Goal: Information Seeking & Learning: Check status

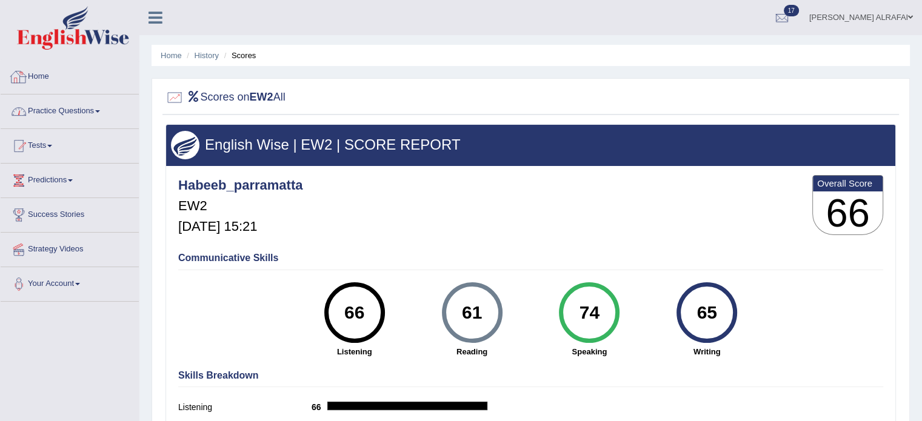
click at [59, 109] on link "Practice Questions" at bounding box center [70, 110] width 138 height 30
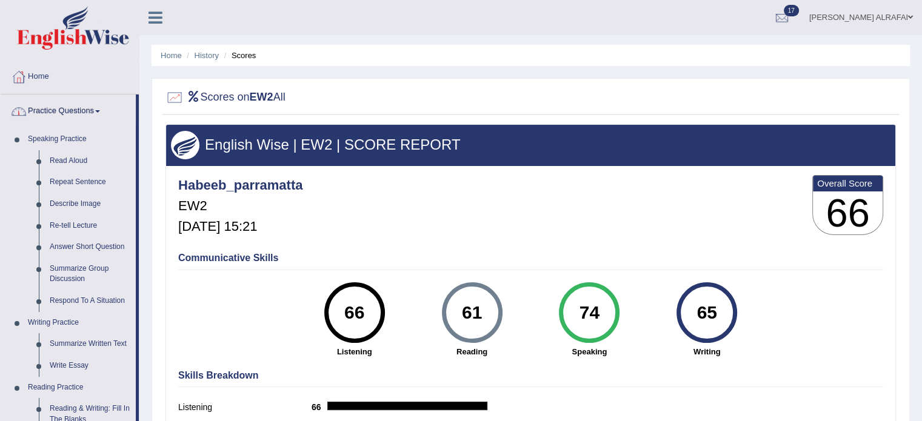
click at [76, 113] on link "Practice Questions" at bounding box center [68, 110] width 135 height 30
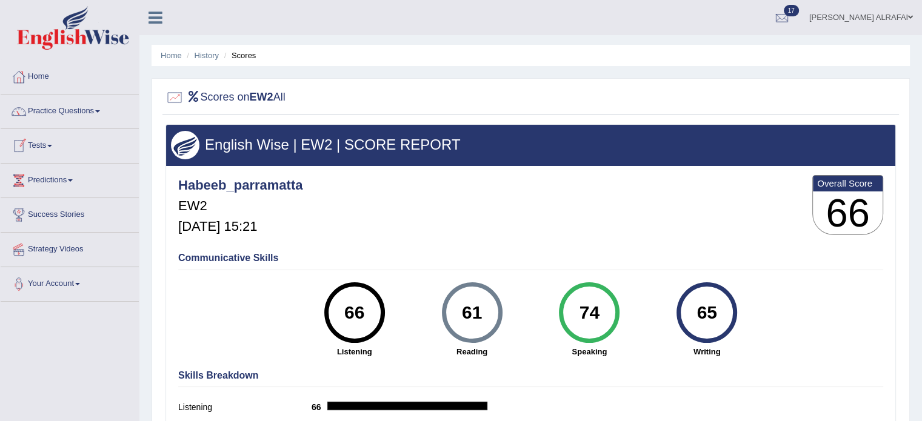
click at [47, 145] on link "Tests" at bounding box center [70, 144] width 138 height 30
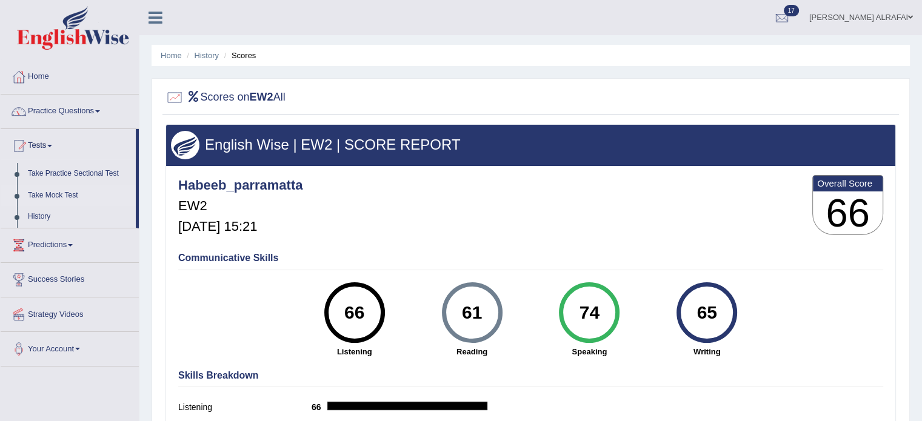
click at [53, 193] on link "Take Mock Test" at bounding box center [78, 196] width 113 height 22
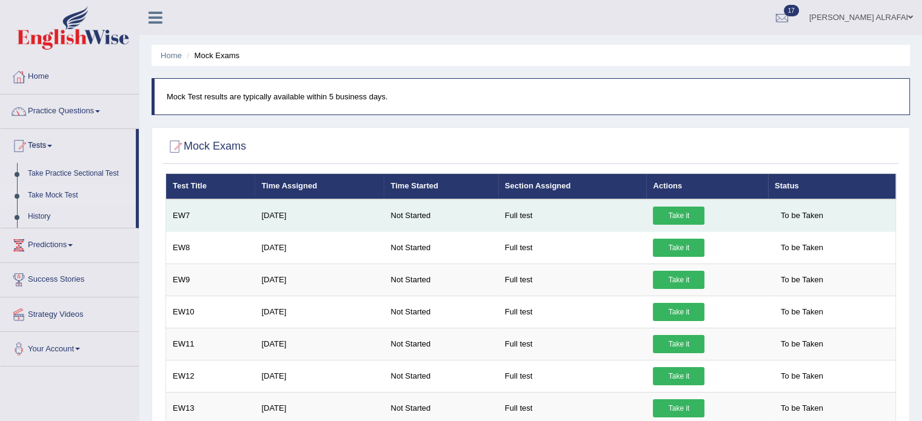
click at [698, 219] on link "Take it" at bounding box center [679, 216] width 52 height 18
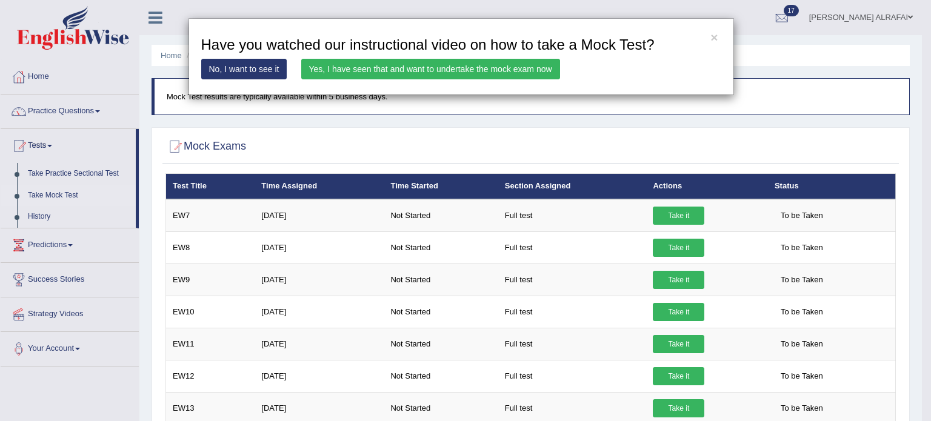
click at [481, 70] on link "Yes, I have seen that and want to undertake the mock exam now" at bounding box center [430, 69] width 259 height 21
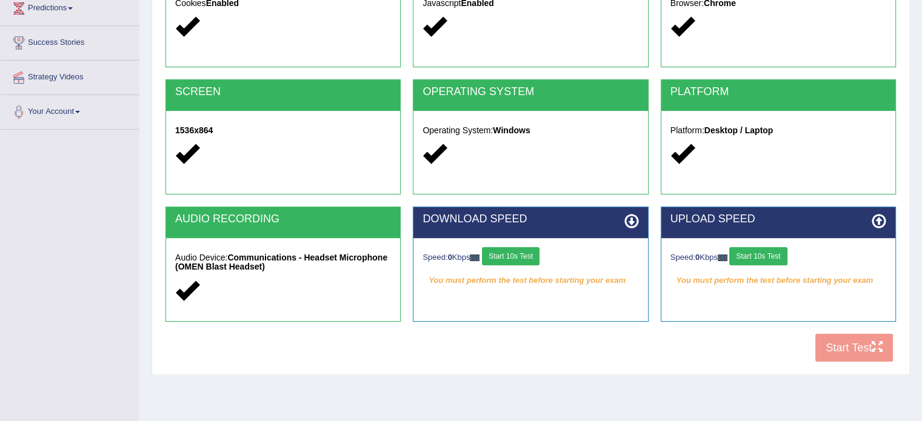
scroll to position [182, 0]
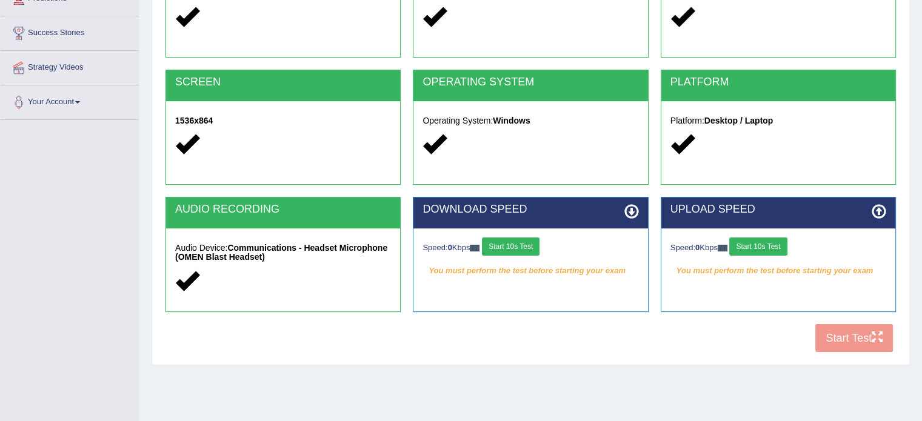
click at [781, 240] on button "Start 10s Test" at bounding box center [758, 247] width 58 height 18
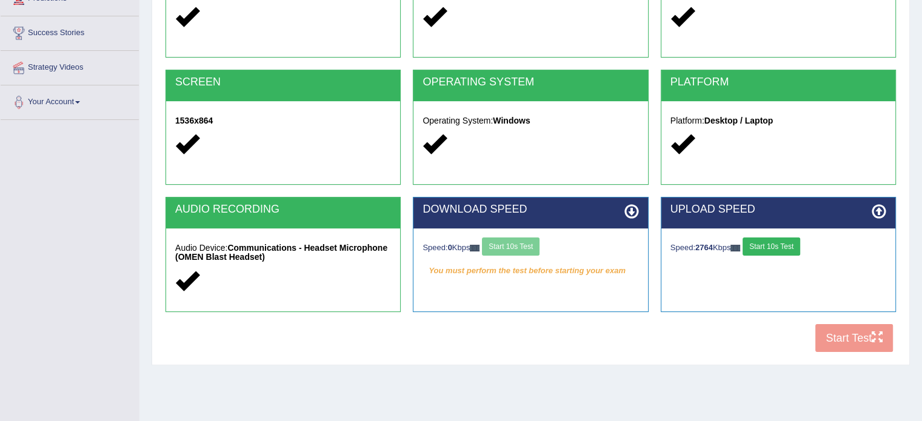
click at [507, 248] on div "Speed: 0 Kbps Start 10s Test" at bounding box center [530, 248] width 216 height 21
click at [532, 244] on button "Start 10s Test" at bounding box center [511, 247] width 58 height 18
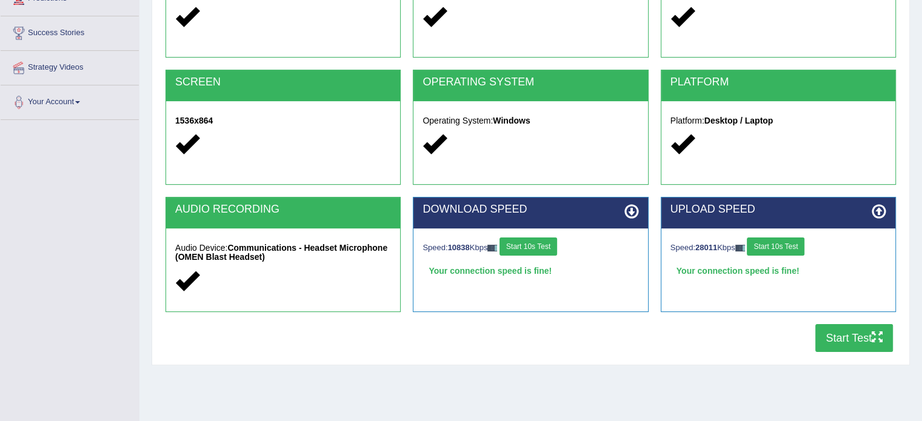
click at [877, 350] on button "Start Test" at bounding box center [854, 338] width 78 height 28
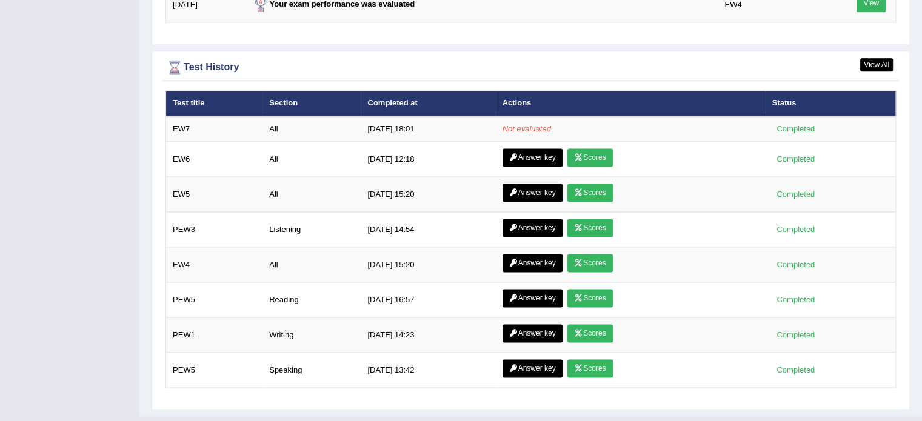
scroll to position [1661, 0]
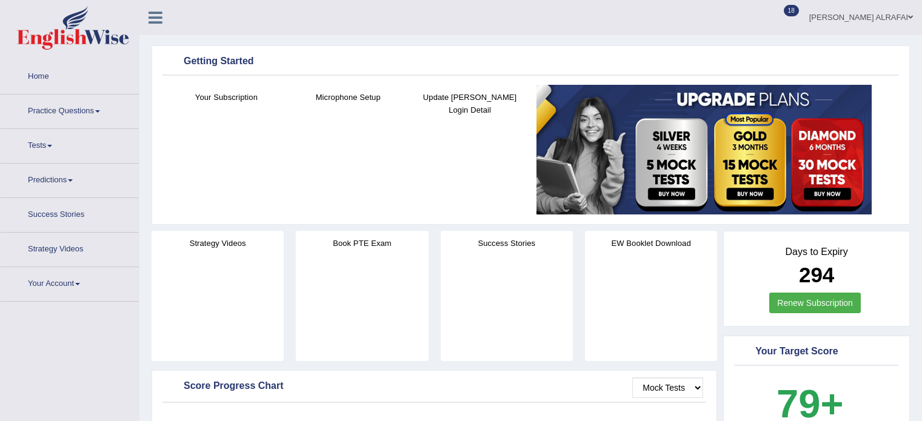
scroll to position [1608, 0]
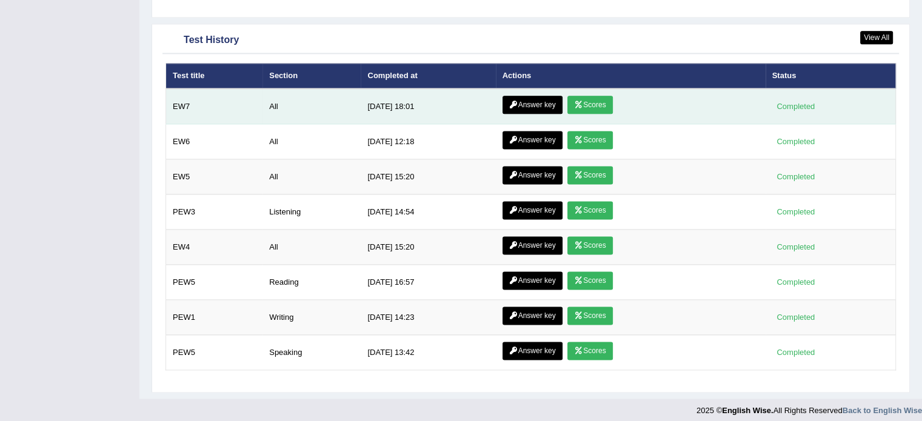
click at [581, 101] on icon at bounding box center [578, 104] width 9 height 7
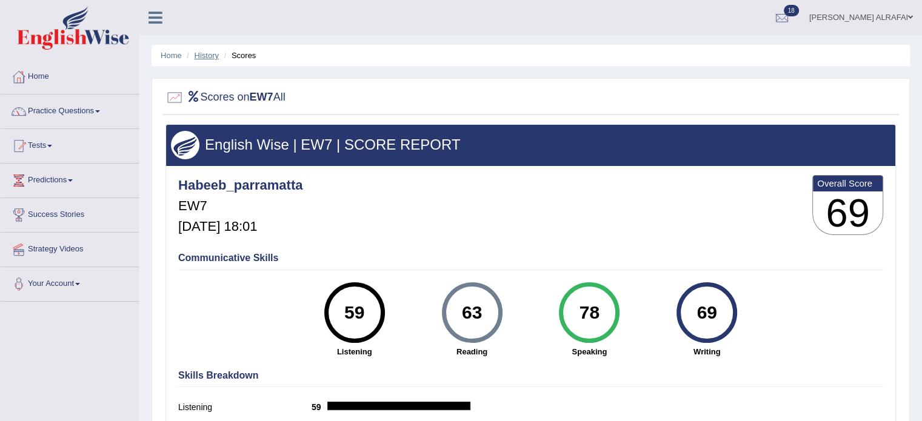
click at [201, 59] on link "History" at bounding box center [207, 55] width 24 height 9
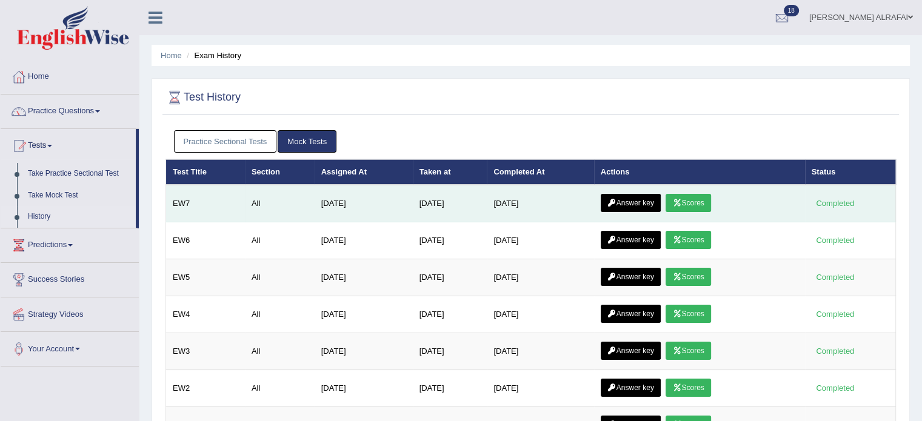
click at [636, 196] on link "Answer key" at bounding box center [631, 203] width 60 height 18
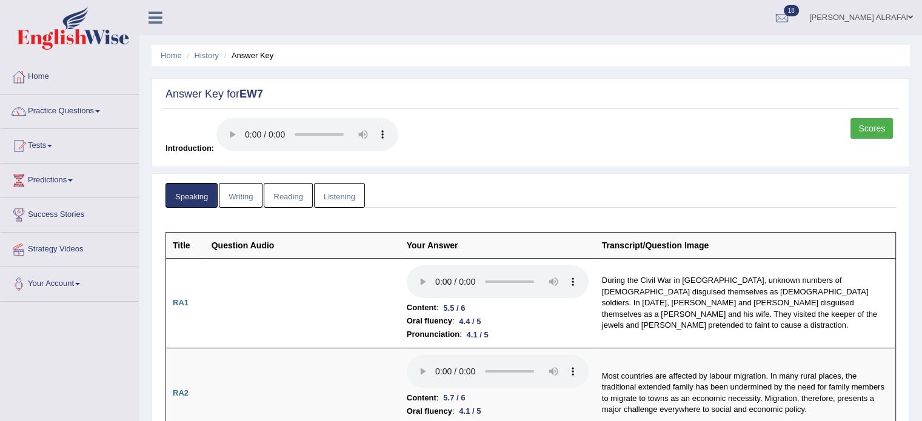
click at [237, 197] on link "Writing" at bounding box center [241, 195] width 44 height 25
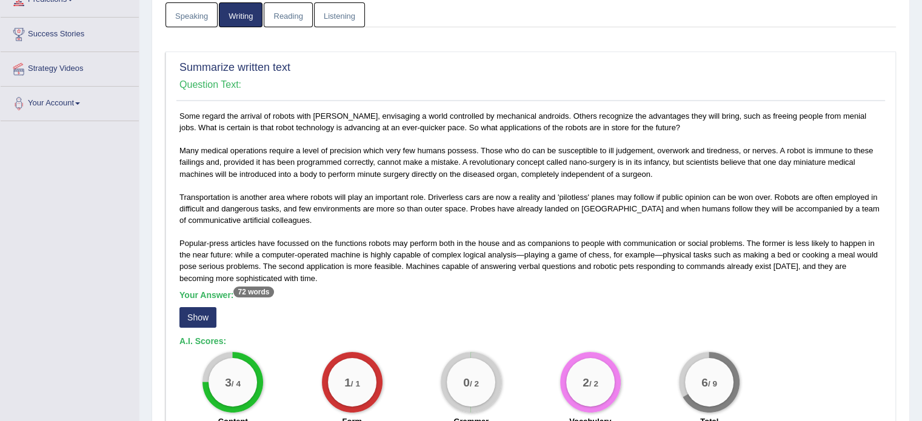
scroll to position [242, 0]
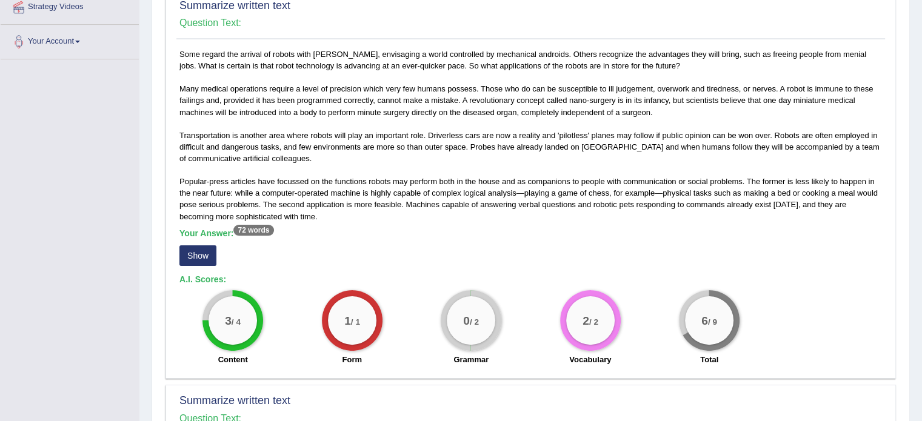
click at [199, 256] on button "Show" at bounding box center [197, 255] width 37 height 21
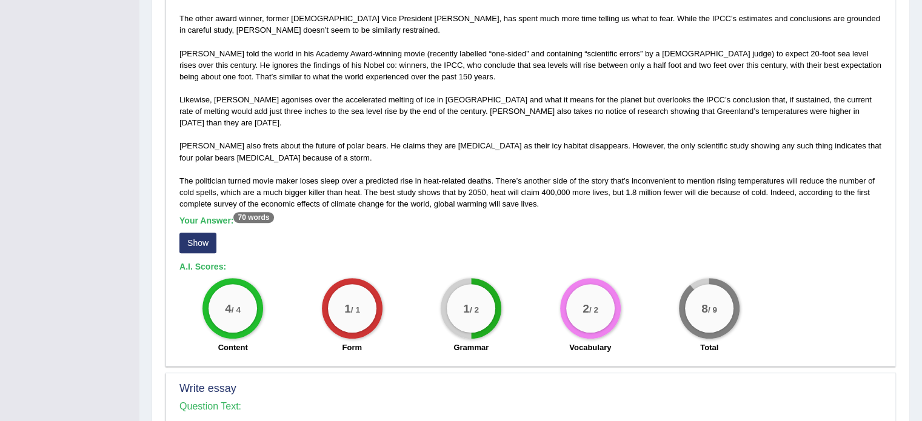
scroll to position [727, 0]
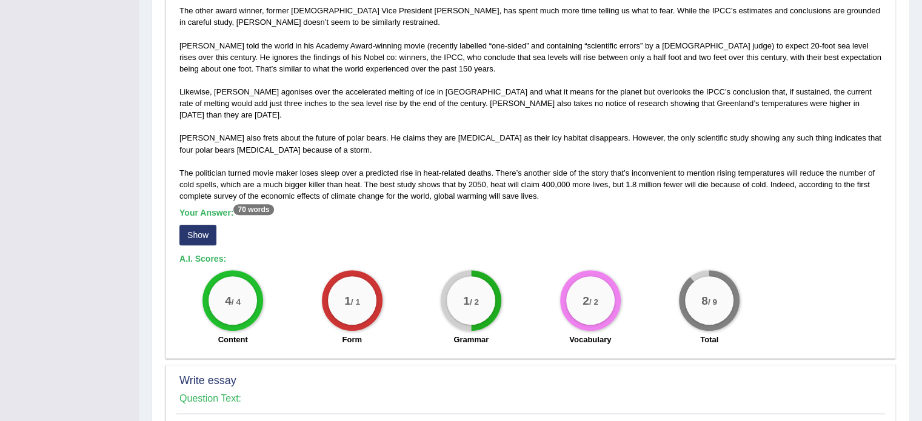
click at [207, 225] on button "Show" at bounding box center [197, 235] width 37 height 21
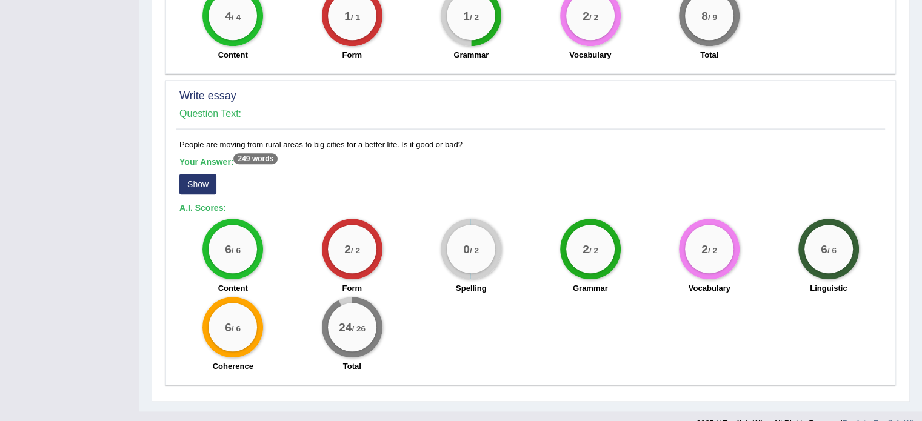
scroll to position [1030, 0]
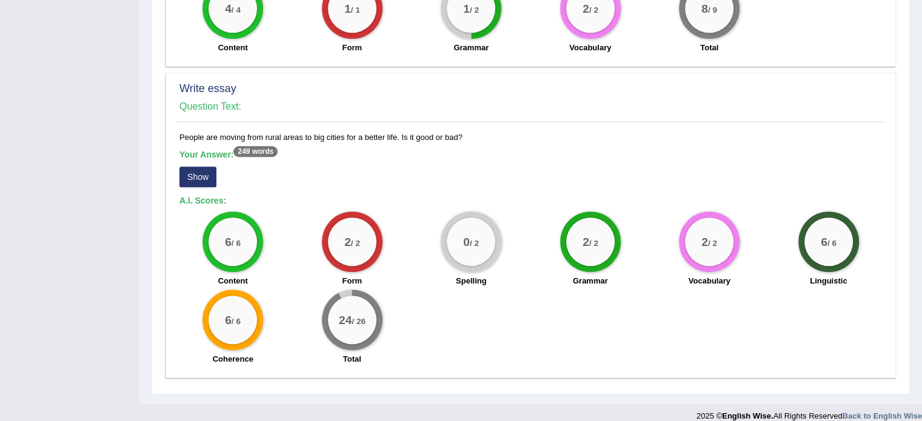
click at [199, 167] on button "Show" at bounding box center [197, 177] width 37 height 21
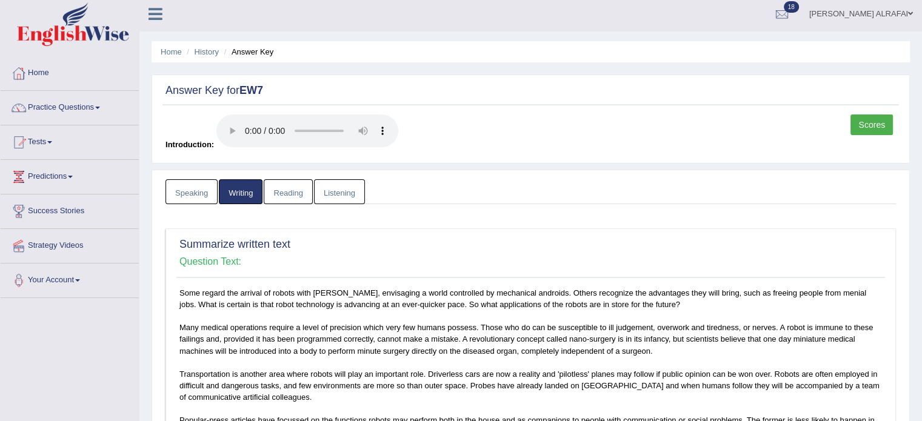
scroll to position [0, 0]
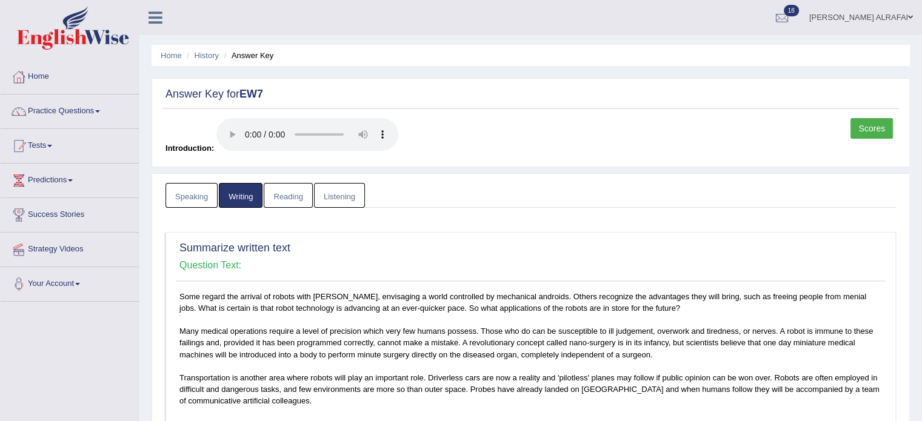
click at [299, 200] on link "Reading" at bounding box center [288, 195] width 48 height 25
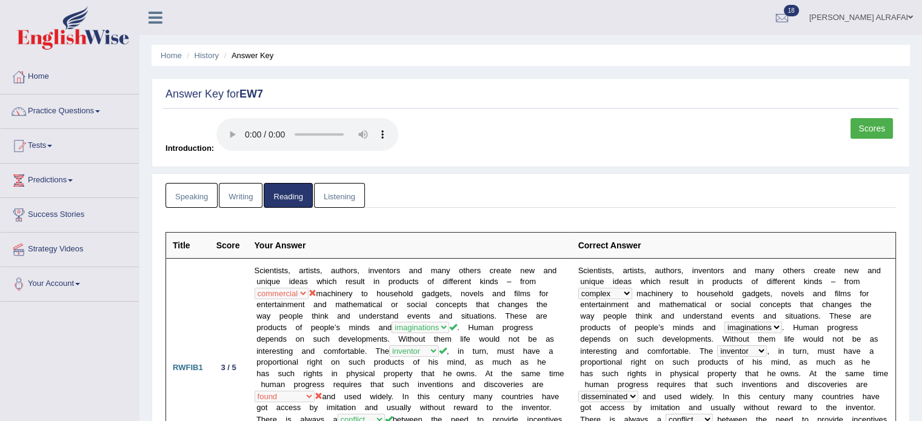
click at [343, 199] on link "Listening" at bounding box center [339, 195] width 51 height 25
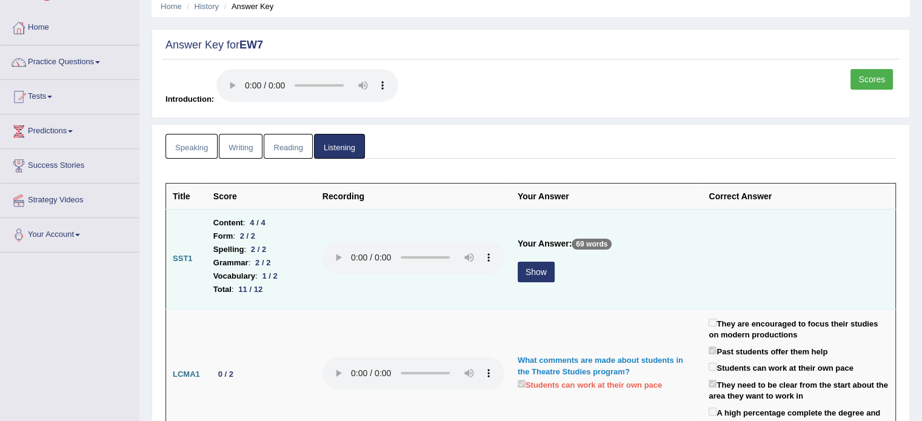
scroll to position [121, 0]
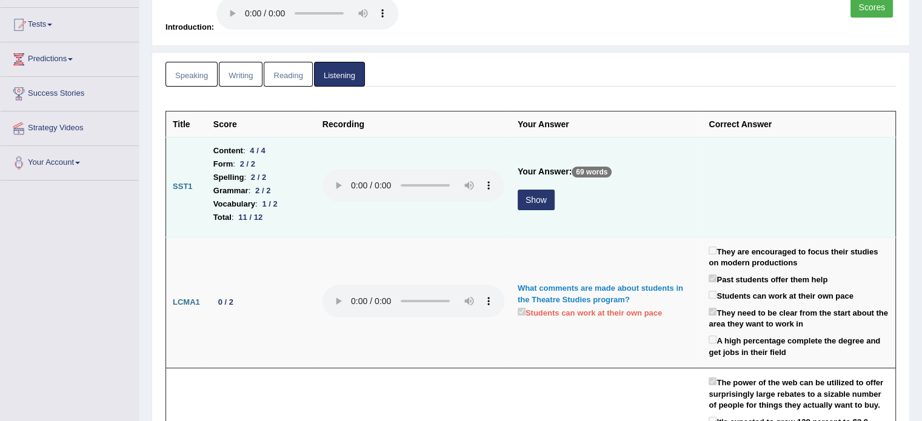
click at [533, 207] on button "Show" at bounding box center [536, 200] width 37 height 21
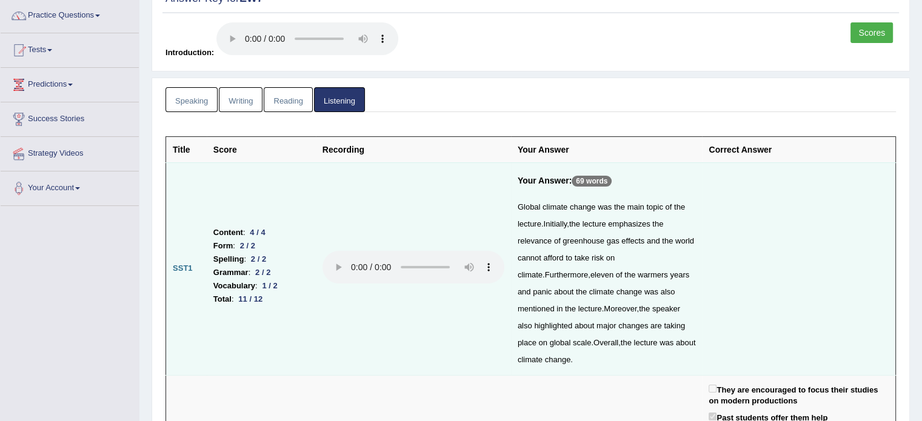
scroll to position [0, 0]
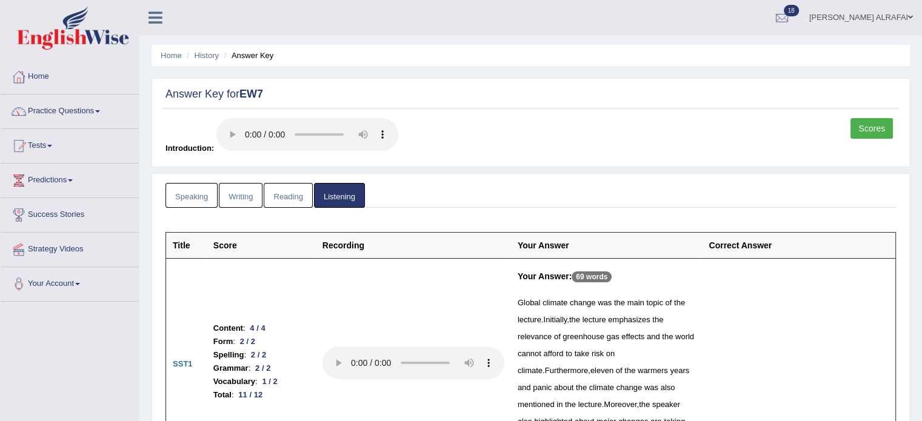
click at [877, 127] on link "Scores" at bounding box center [871, 128] width 42 height 21
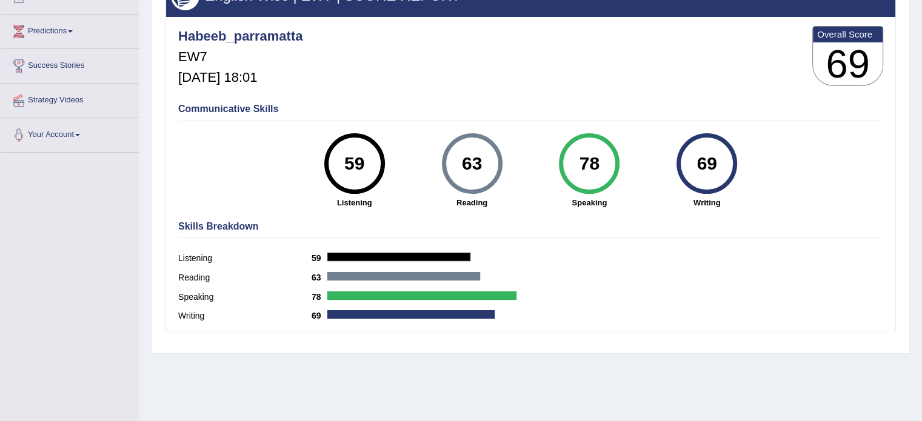
scroll to position [121, 0]
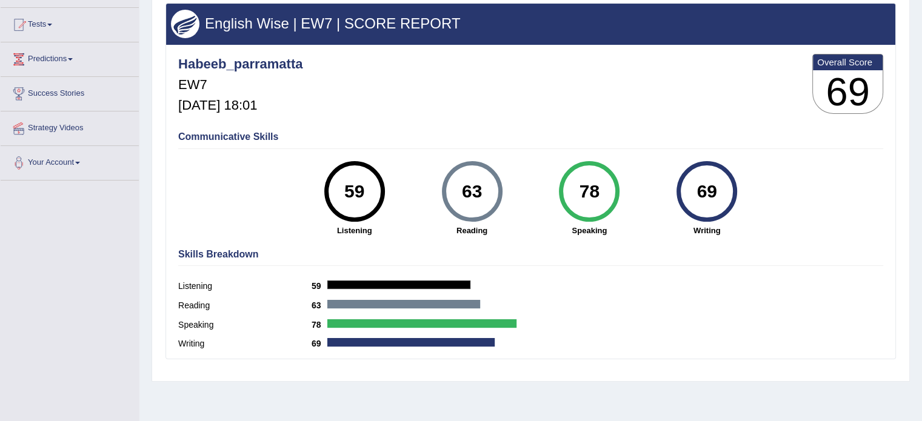
drag, startPoint x: 344, startPoint y: 181, endPoint x: 737, endPoint y: 196, distance: 393.1
click at [735, 161] on div "59 Listening 63 [GEOGRAPHIC_DATA] 78 Speaking 69 Writing" at bounding box center [530, 161] width 705 height 0
click at [769, 188] on div "Communicative Skills 59 Listening 63 [GEOGRAPHIC_DATA] 78 Speaking 69 Writing" at bounding box center [530, 182] width 711 height 115
